Goal: Book appointment/travel/reservation

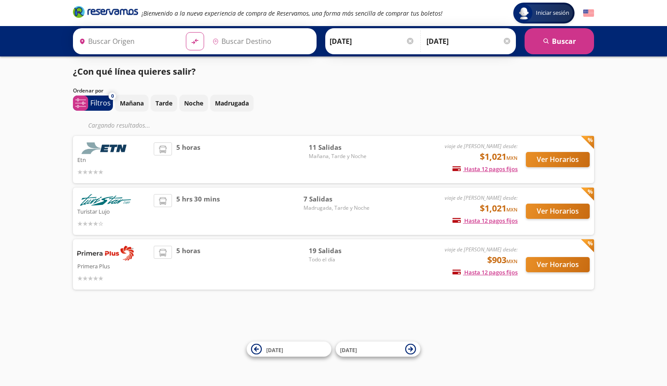
type input "Santiago de Querétaro, [GEOGRAPHIC_DATA]"
type input "[GEOGRAPHIC_DATA], [GEOGRAPHIC_DATA]"
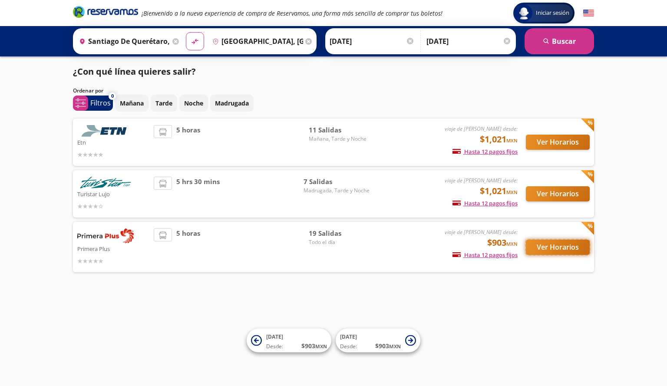
click at [562, 249] on button "Ver Horarios" at bounding box center [558, 247] width 64 height 15
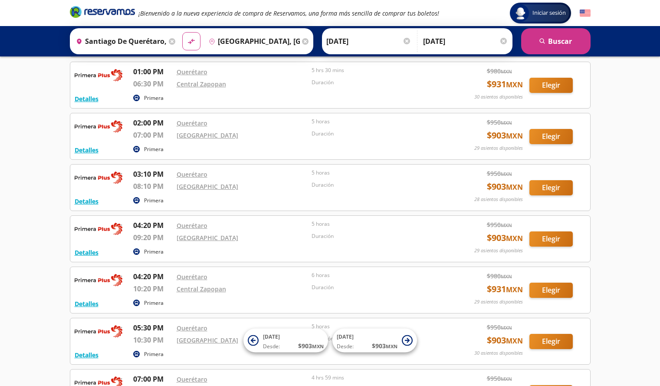
scroll to position [555, 0]
click at [549, 233] on button "Elegir" at bounding box center [551, 238] width 43 height 15
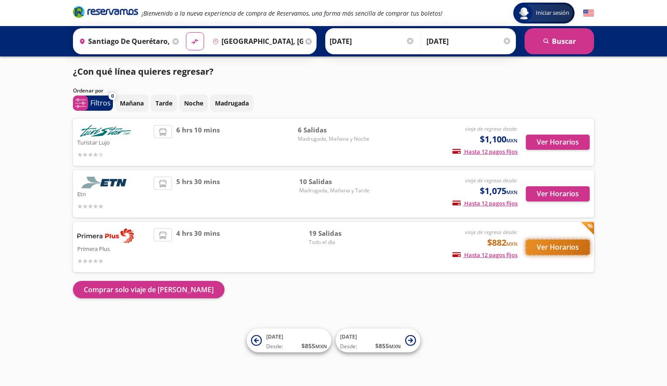
click at [559, 244] on button "Ver Horarios" at bounding box center [558, 247] width 64 height 15
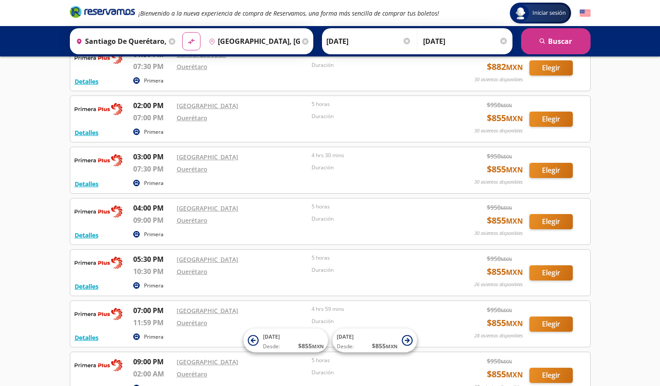
scroll to position [677, 0]
click at [549, 222] on button "Elegir" at bounding box center [551, 221] width 43 height 15
